Goal: Find contact information: Find contact information

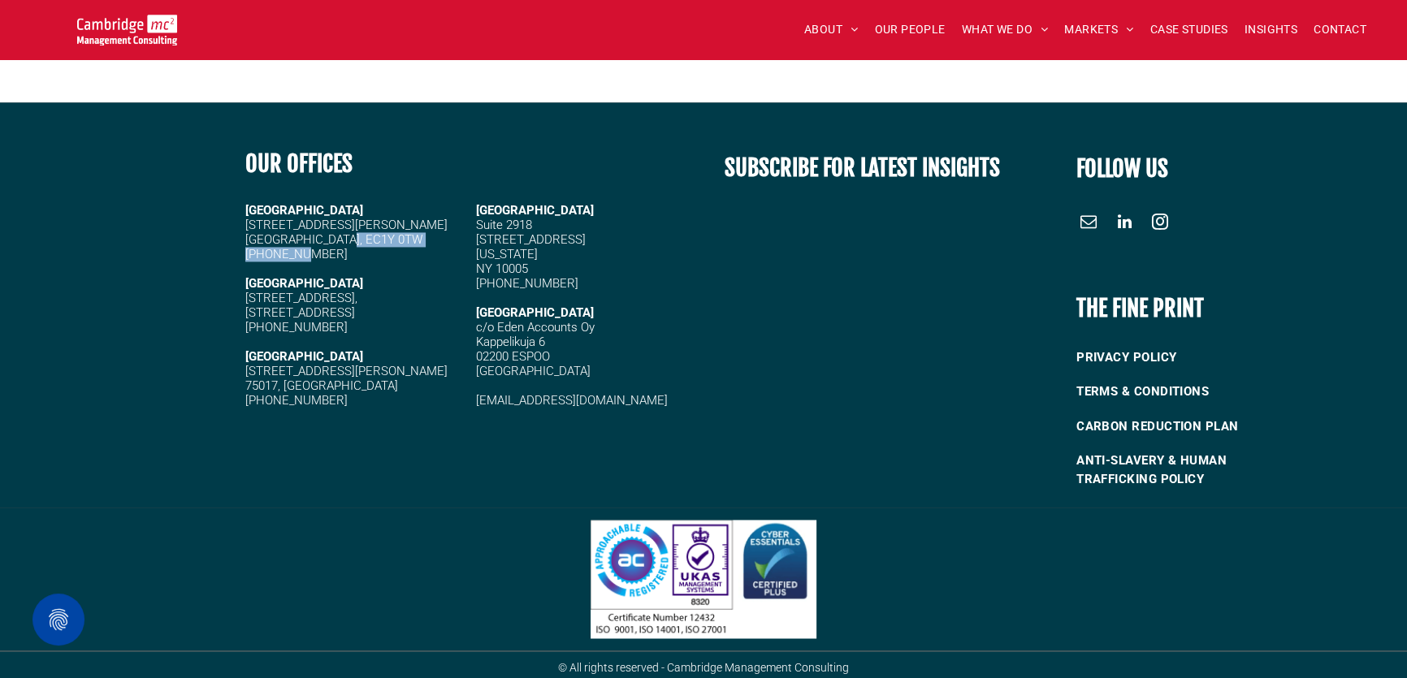
scroll to position [3139, 0]
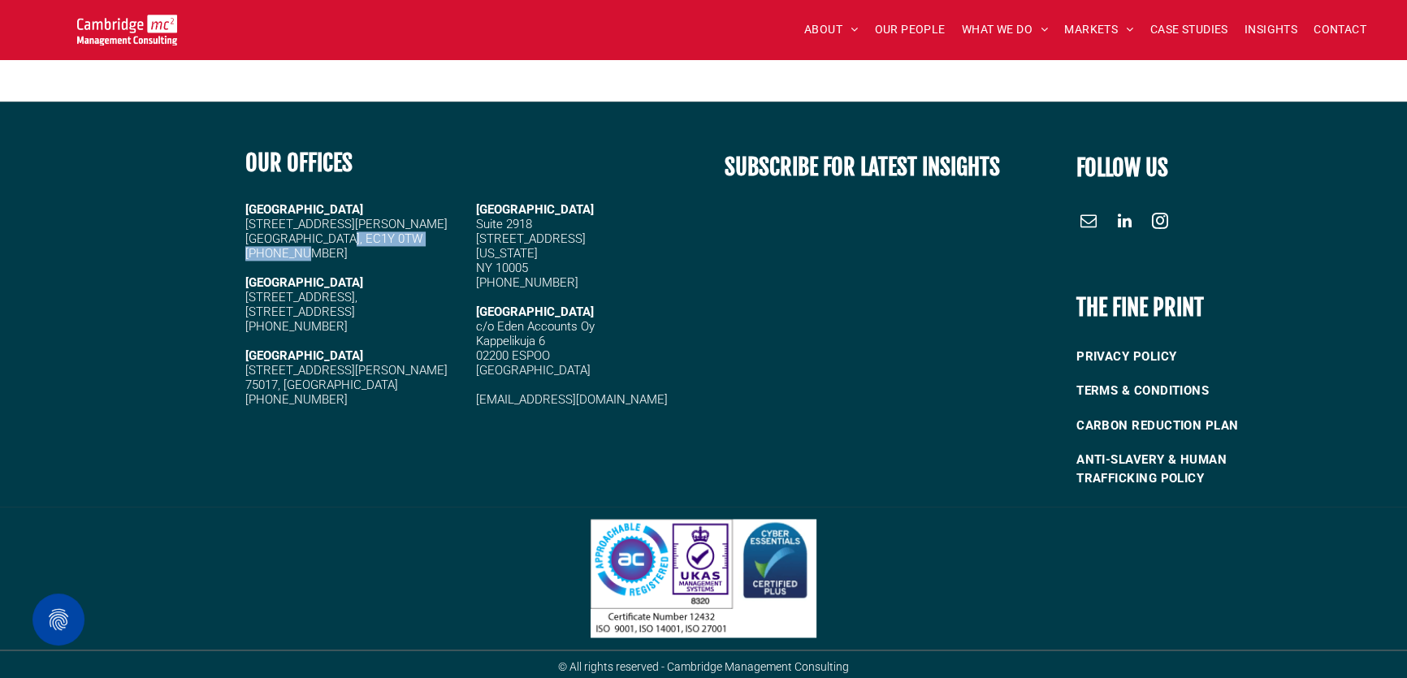
click at [294, 252] on div "[GEOGRAPHIC_DATA][STREET_ADDRESS][PERSON_NAME] [PHONE_NUMBER] [STREET_ADDRESS] …" at bounding box center [353, 305] width 217 height 208
click at [310, 253] on span "[PHONE_NUMBER]" at bounding box center [296, 253] width 102 height 15
drag, startPoint x: 353, startPoint y: 248, endPoint x: 243, endPoint y: 253, distance: 109.8
click at [243, 253] on div "OUR OFFICES [GEOGRAPHIC_DATA][STREET_ADDRESS] [PHONE_NUMBER] [STREET_ADDRESS][P…" at bounding box center [469, 317] width 469 height 370
copy span "[PHONE_NUMBER]"
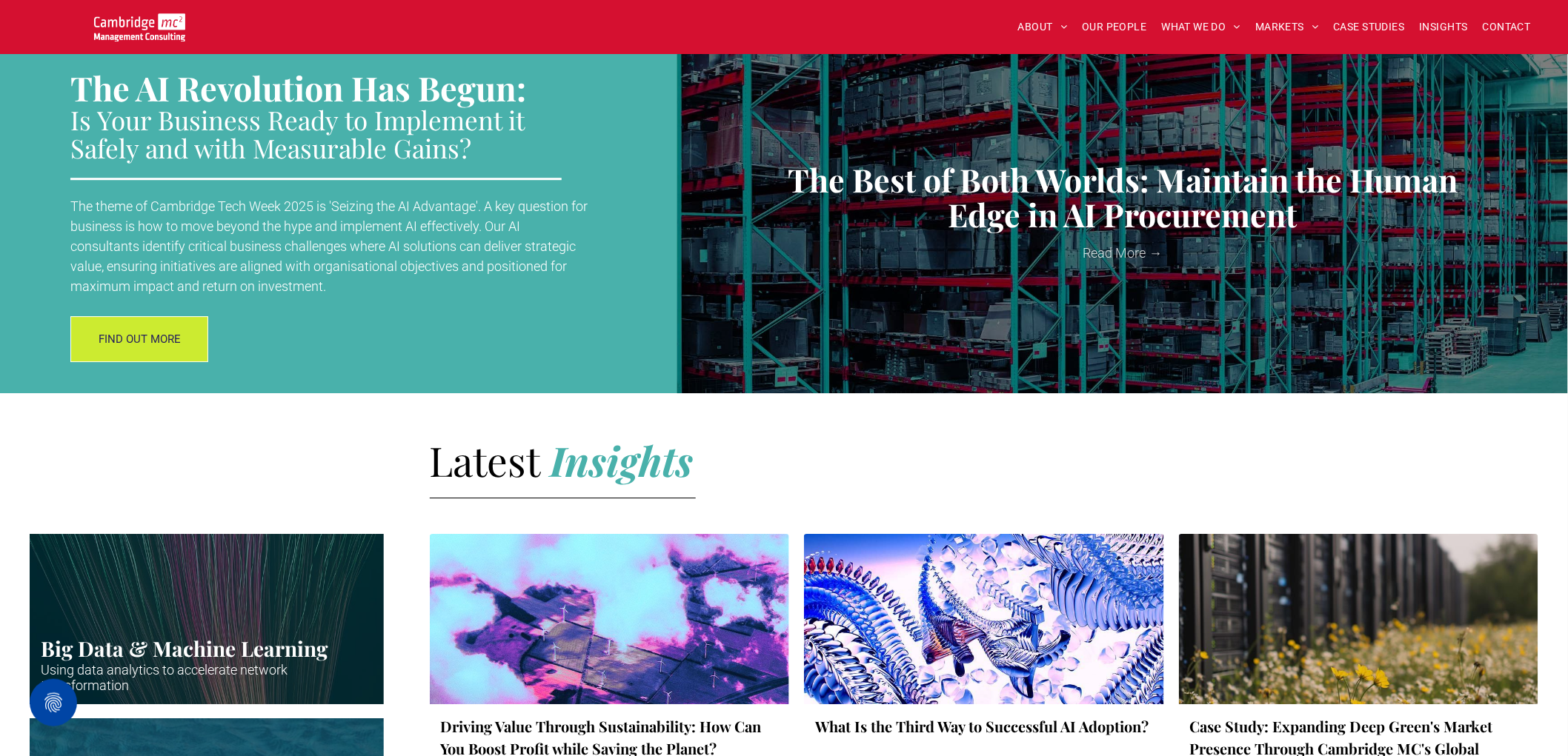
scroll to position [2699, 0]
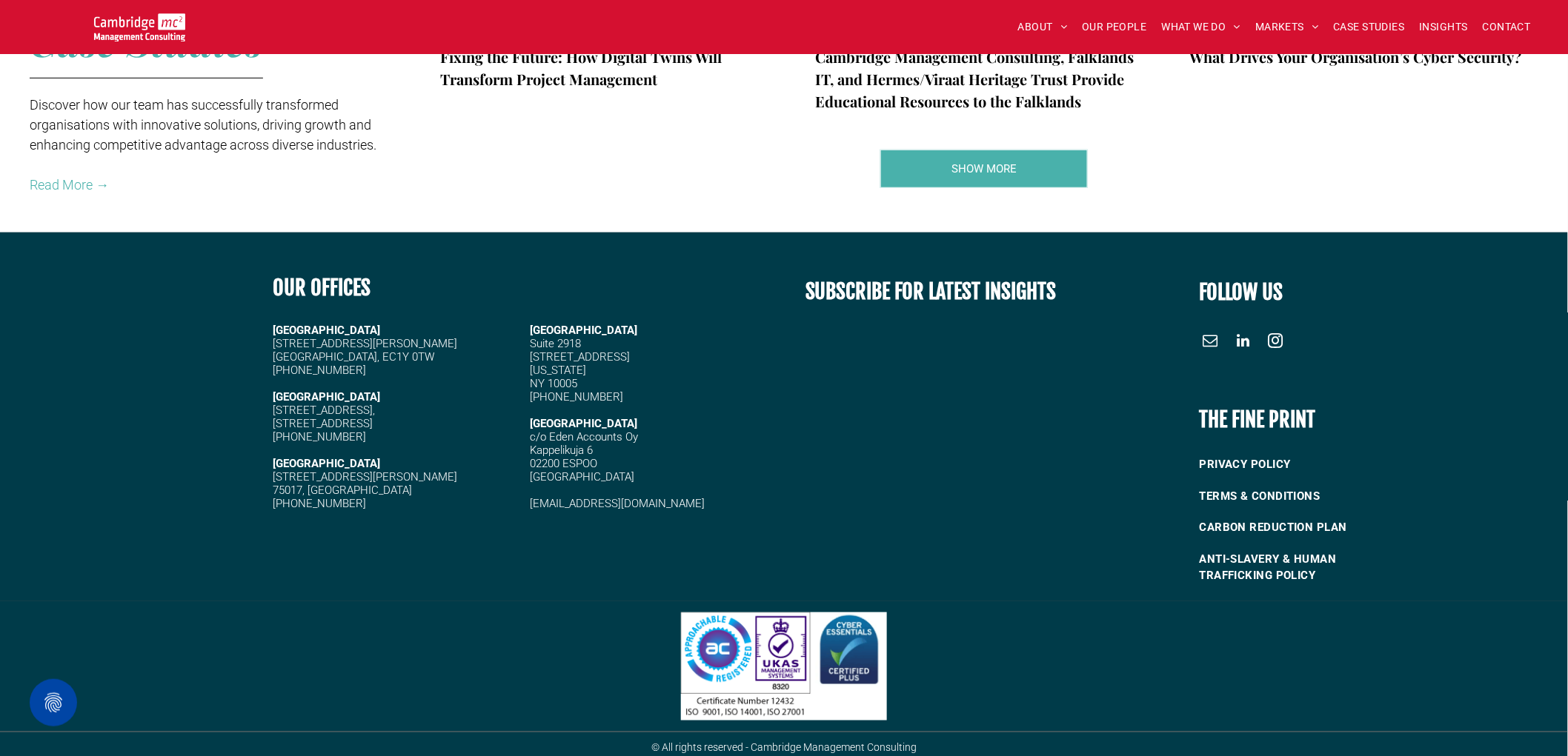
click at [408, 388] on h5 at bounding box center [387, 383] width 227 height 14
drag, startPoint x: 377, startPoint y: 364, endPoint x: 268, endPoint y: 372, distance: 109.3
click at [268, 372] on div "OUR OFFICES [GEOGRAPHIC_DATA][STREET_ADDRESS] [PHONE_NUMBER] [STREET_ADDRESS][P…" at bounding box center [523, 428] width 523 height 337
copy span "[PHONE_NUMBER]"
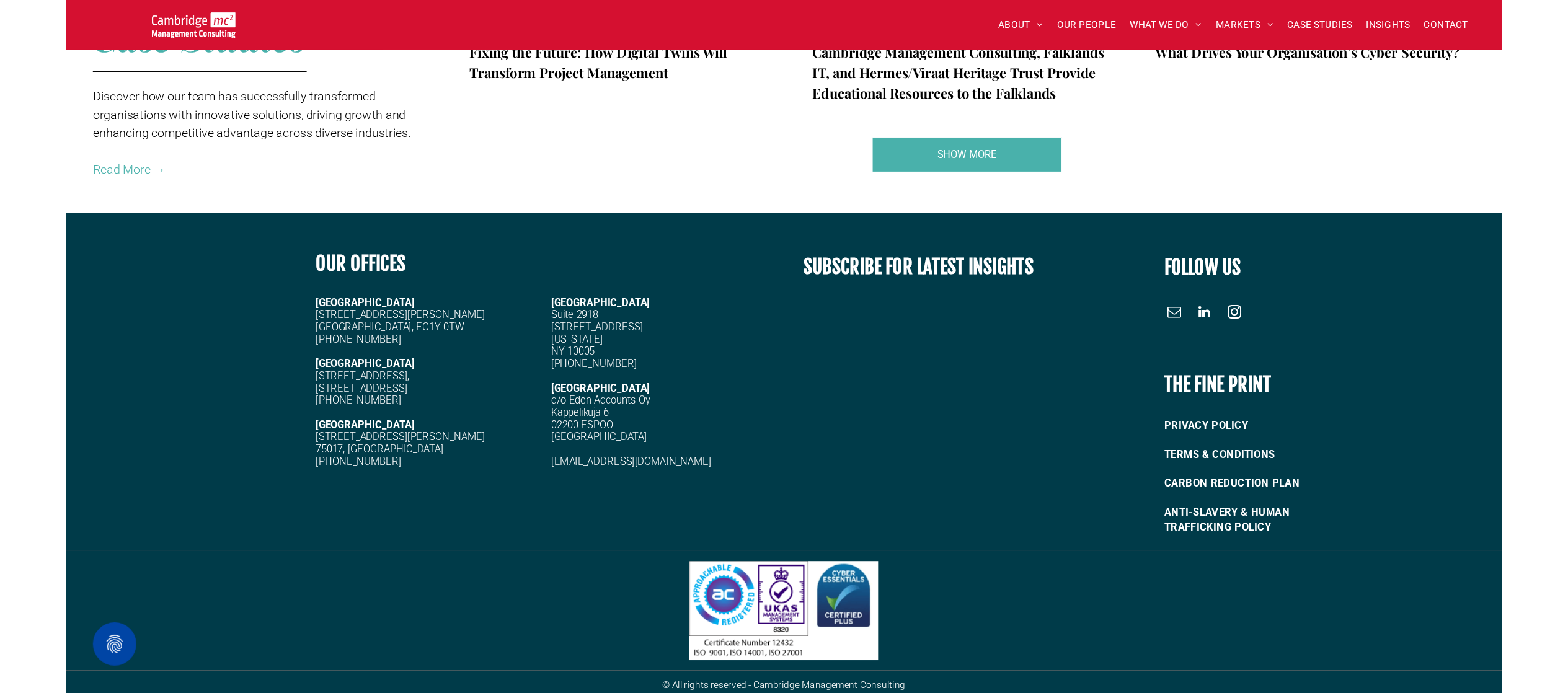
scroll to position [1758, 0]
